Goal: Navigation & Orientation: Find specific page/section

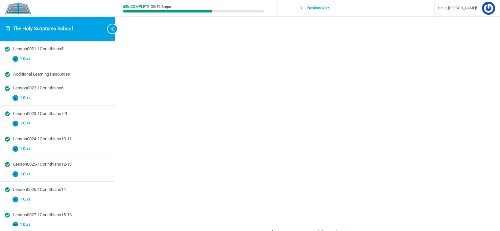
scroll to position [218, 0]
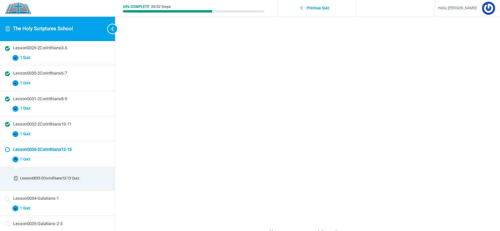
click at [471, 165] on div "63% Complete 33/52 Steps Previous Quiz Hello, ciancia! Course Home Logout Lesso…" at bounding box center [307, 146] width 385 height 424
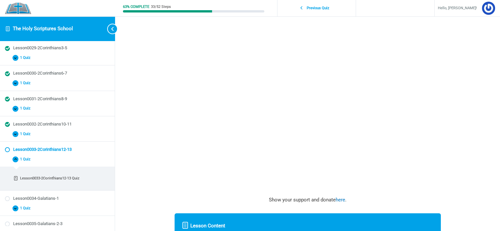
scroll to position [99, 0]
drag, startPoint x: 467, startPoint y: 146, endPoint x: 471, endPoint y: 157, distance: 12.1
click at [468, 148] on div "63% Complete 33/52 Steps Previous Quiz Hello, ciancia! Course Home Logout Lesso…" at bounding box center [307, 113] width 385 height 424
click at [468, 104] on div "63% Complete 33/52 Steps Previous Quiz Hello, ciancia! Course Home Logout Lesso…" at bounding box center [307, 113] width 385 height 424
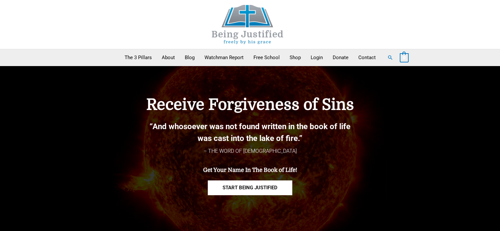
click at [426, 157] on div "Receive Forgiveness of Sins “And whosoever was not found written in the book of…" at bounding box center [250, 148] width 375 height 139
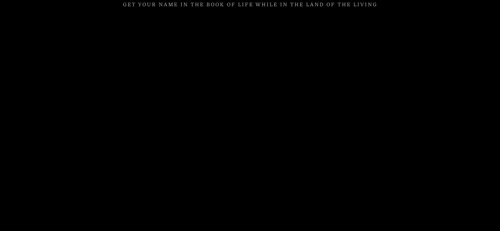
scroll to position [493, 0]
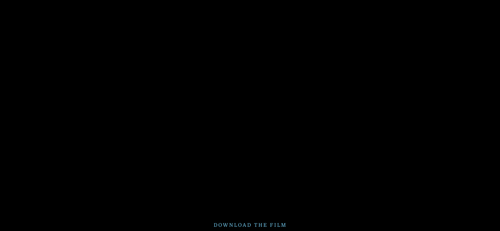
click at [465, 147] on div at bounding box center [250, 93] width 500 height 299
click at [478, 139] on div at bounding box center [250, 93] width 500 height 299
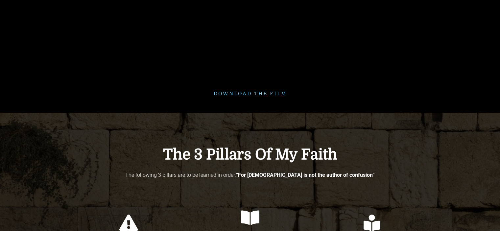
scroll to position [723, 0]
